Goal: Complete application form

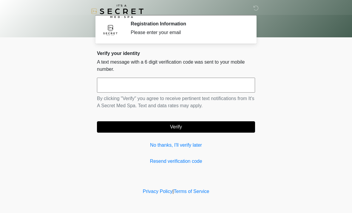
click at [155, 88] on input "text" at bounding box center [176, 85] width 158 height 15
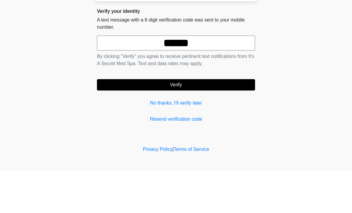
type input "******"
click at [176, 121] on button "Verify" at bounding box center [176, 126] width 158 height 11
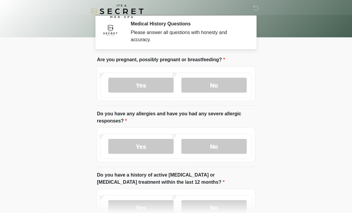
click at [217, 84] on label "No" at bounding box center [213, 85] width 65 height 15
click at [215, 152] on label "No" at bounding box center [213, 146] width 65 height 15
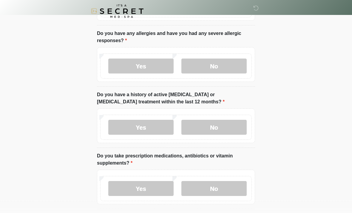
scroll to position [83, 0]
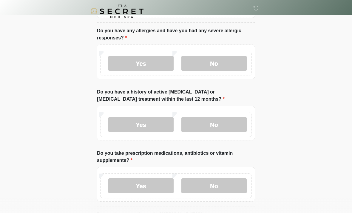
click at [239, 126] on label "No" at bounding box center [213, 124] width 65 height 15
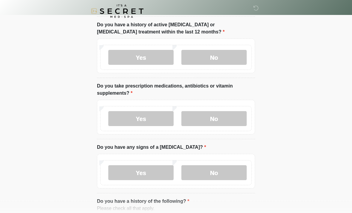
scroll to position [150, 0]
click at [234, 120] on label "No" at bounding box center [213, 118] width 65 height 15
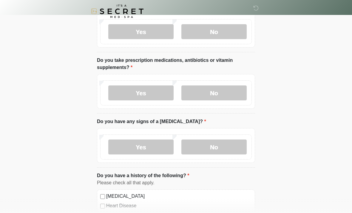
click at [231, 146] on label "No" at bounding box center [213, 146] width 65 height 15
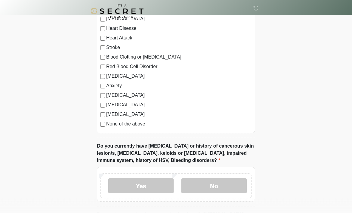
scroll to position [354, 0]
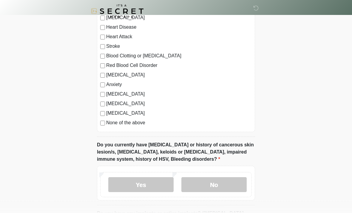
click at [139, 119] on label "None of the above" at bounding box center [179, 122] width 146 height 7
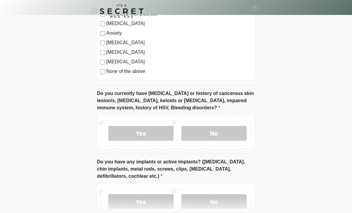
scroll to position [407, 0]
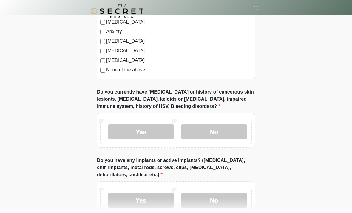
click at [155, 130] on label "Yes" at bounding box center [140, 131] width 65 height 15
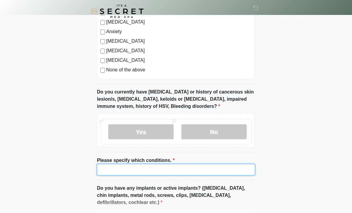
click at [213, 165] on input "Please specify which conditions." at bounding box center [176, 169] width 158 height 11
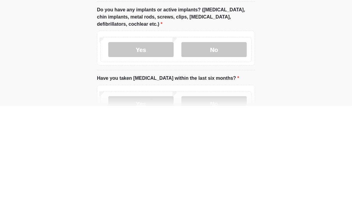
scroll to position [481, 0]
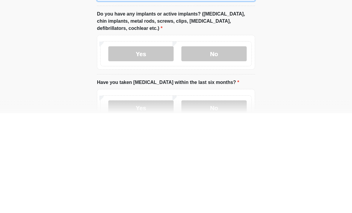
type input "******"
click at [228, 146] on label "No" at bounding box center [213, 153] width 65 height 15
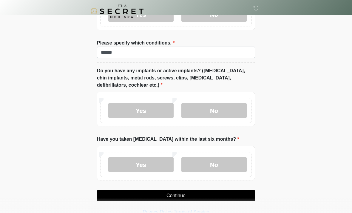
click at [222, 164] on label "No" at bounding box center [213, 164] width 65 height 15
click at [210, 194] on button "Continue" at bounding box center [176, 195] width 158 height 11
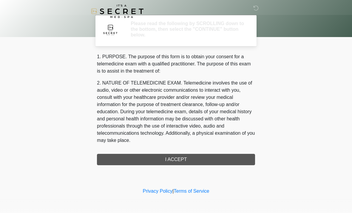
scroll to position [0, 0]
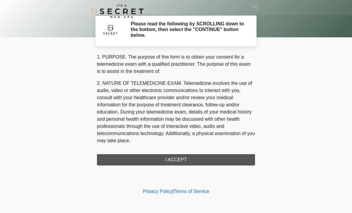
click at [191, 158] on div "1. PURPOSE. The purpose of this form is to obtain your consent for a telemedici…" at bounding box center [176, 109] width 158 height 112
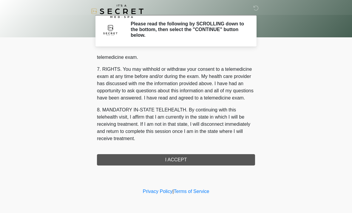
scroll to position [253, 0]
click at [189, 158] on button "I ACCEPT" at bounding box center [176, 159] width 158 height 11
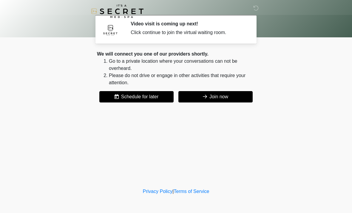
click at [218, 99] on button "Join now" at bounding box center [215, 96] width 74 height 11
